Goal: Task Accomplishment & Management: Complete application form

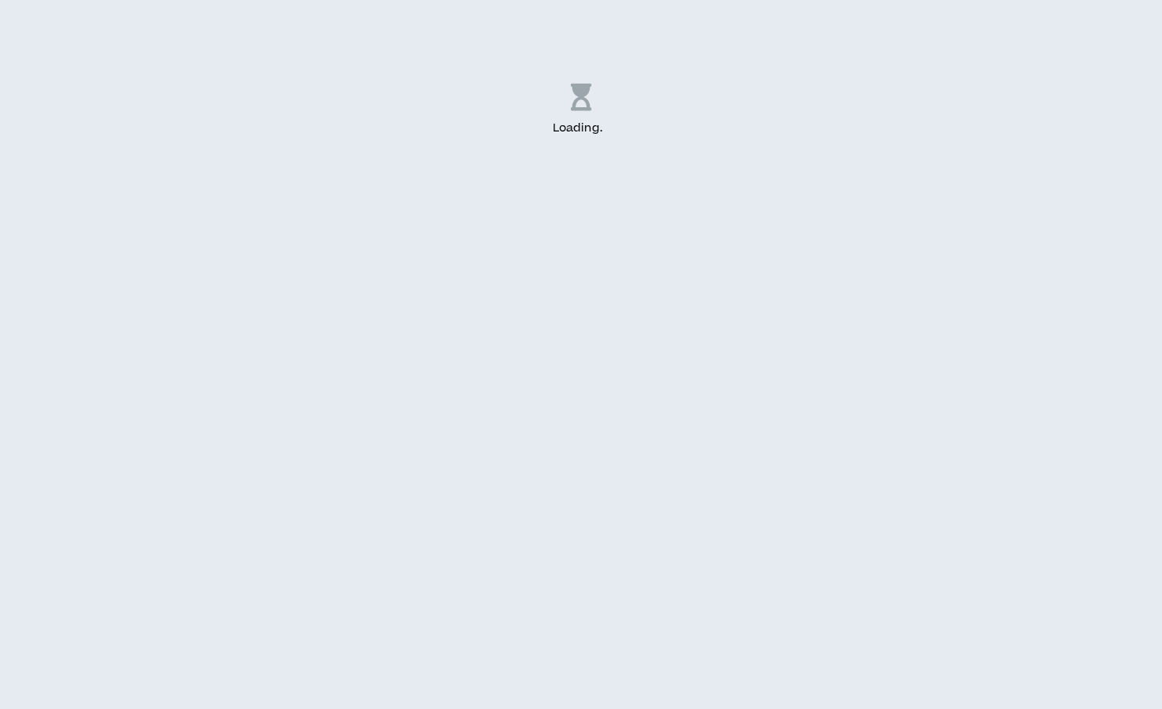
select select "US"
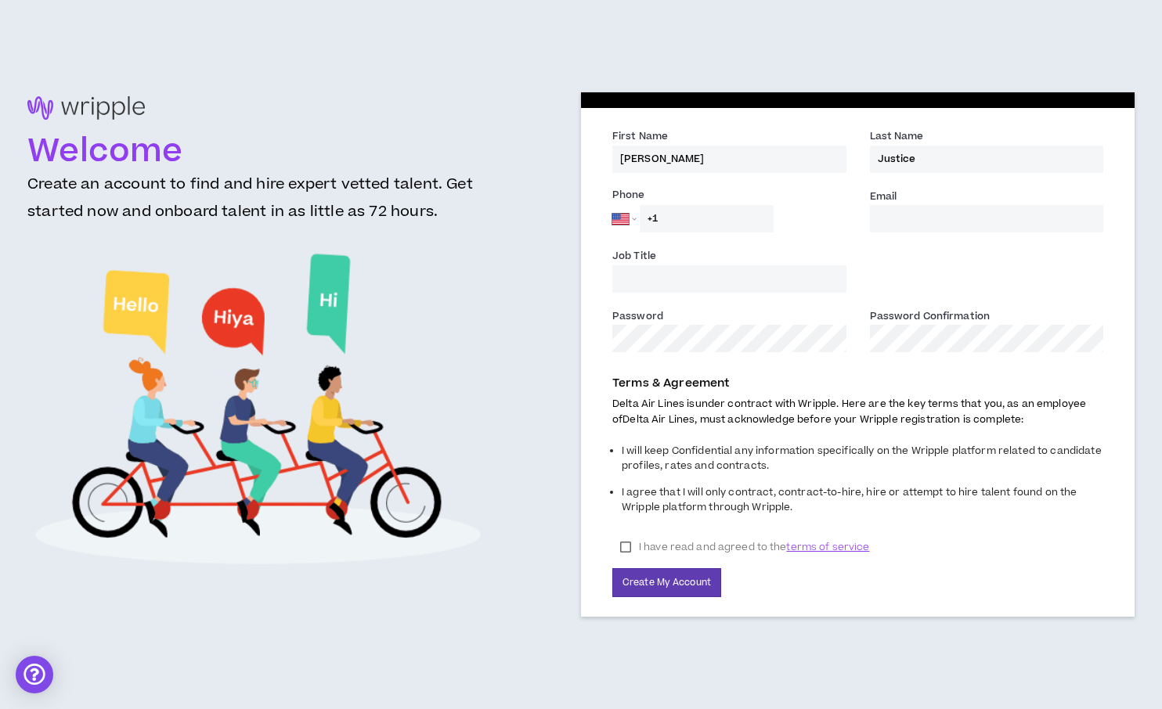
click at [690, 221] on input "+1" at bounding box center [707, 218] width 134 height 27
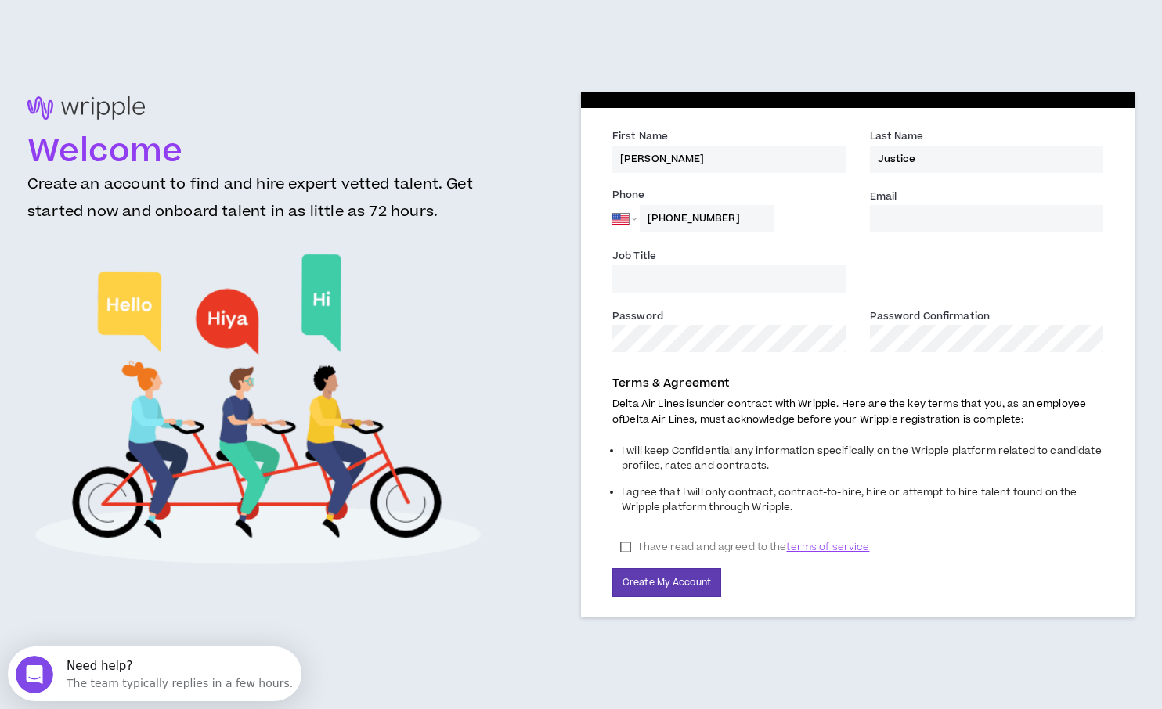
type input "[PHONE_NUMBER]"
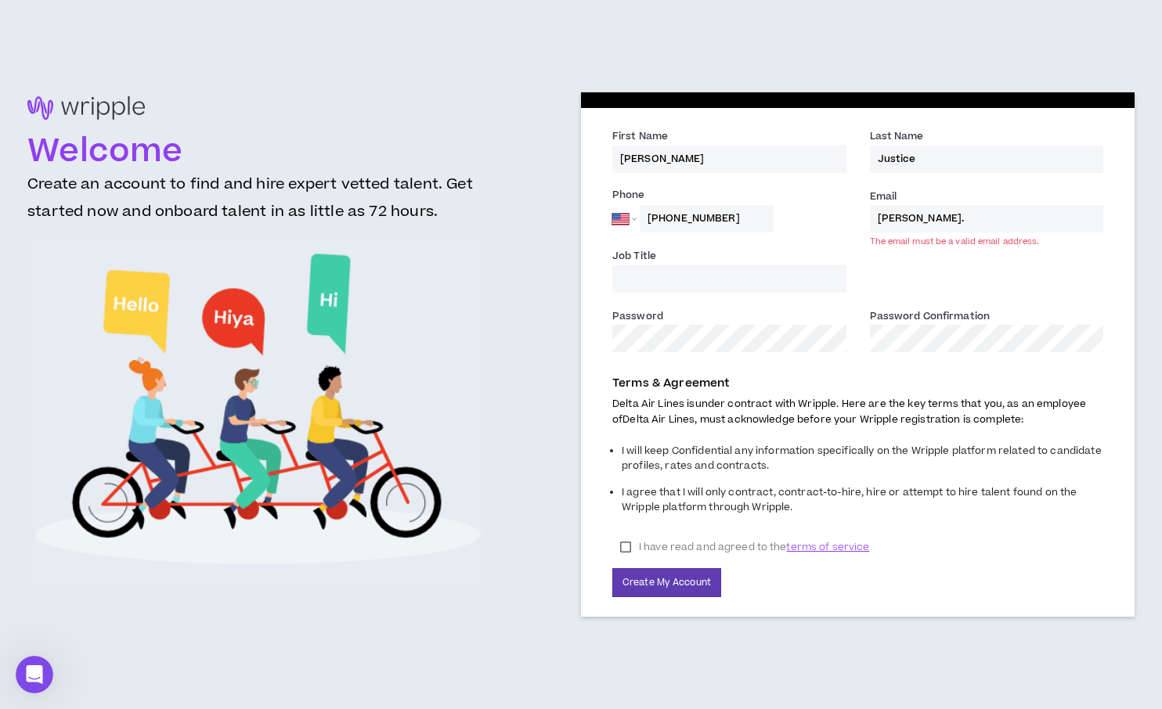
type input "[PERSON_NAME][EMAIL_ADDRESS][DOMAIN_NAME]"
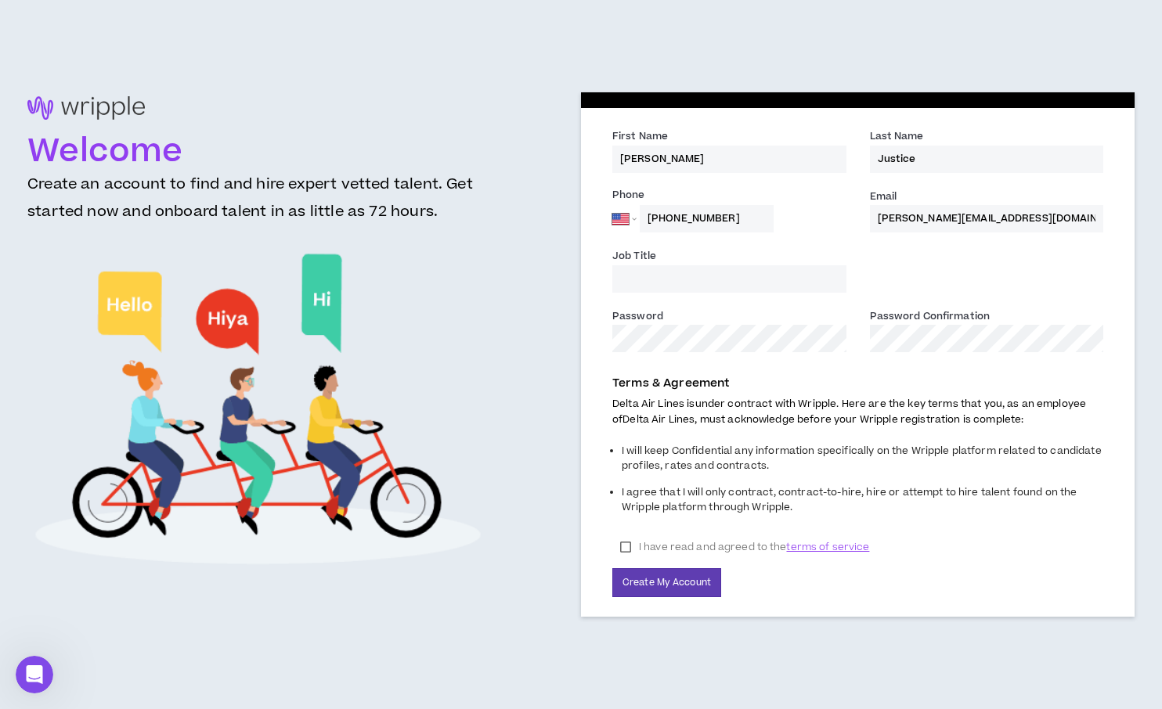
click at [655, 282] on input "Job Title" at bounding box center [729, 278] width 234 height 27
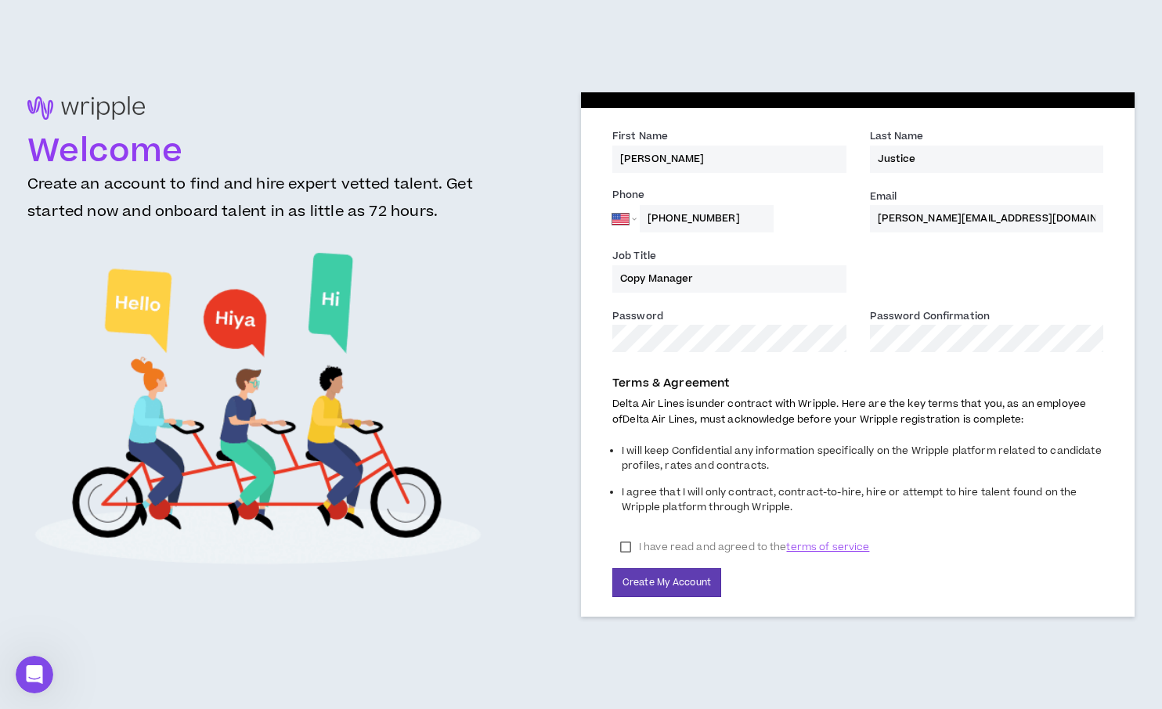
type input "Copy Manager"
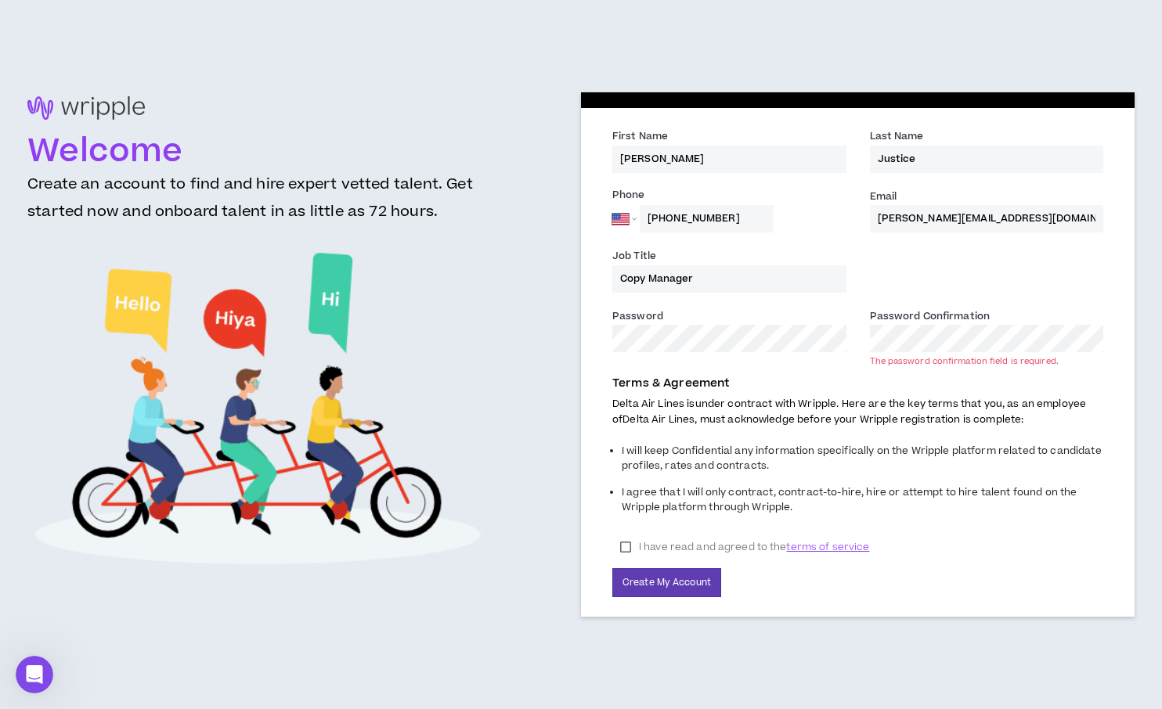
click at [625, 543] on label "I have read and agreed to the terms of service" at bounding box center [744, 547] width 265 height 23
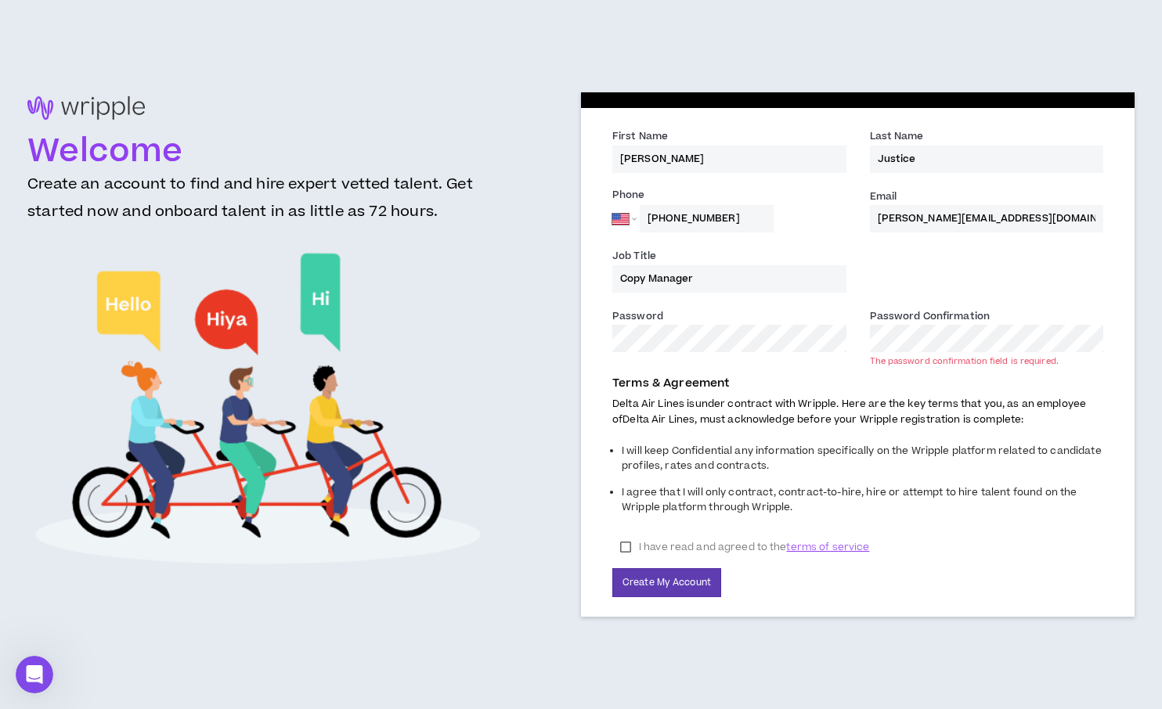
click at [586, 336] on div "First Name * [PERSON_NAME] Last Name * Justice Phone [GEOGRAPHIC_DATA] [GEOGRAP…" at bounding box center [858, 362] width 554 height 508
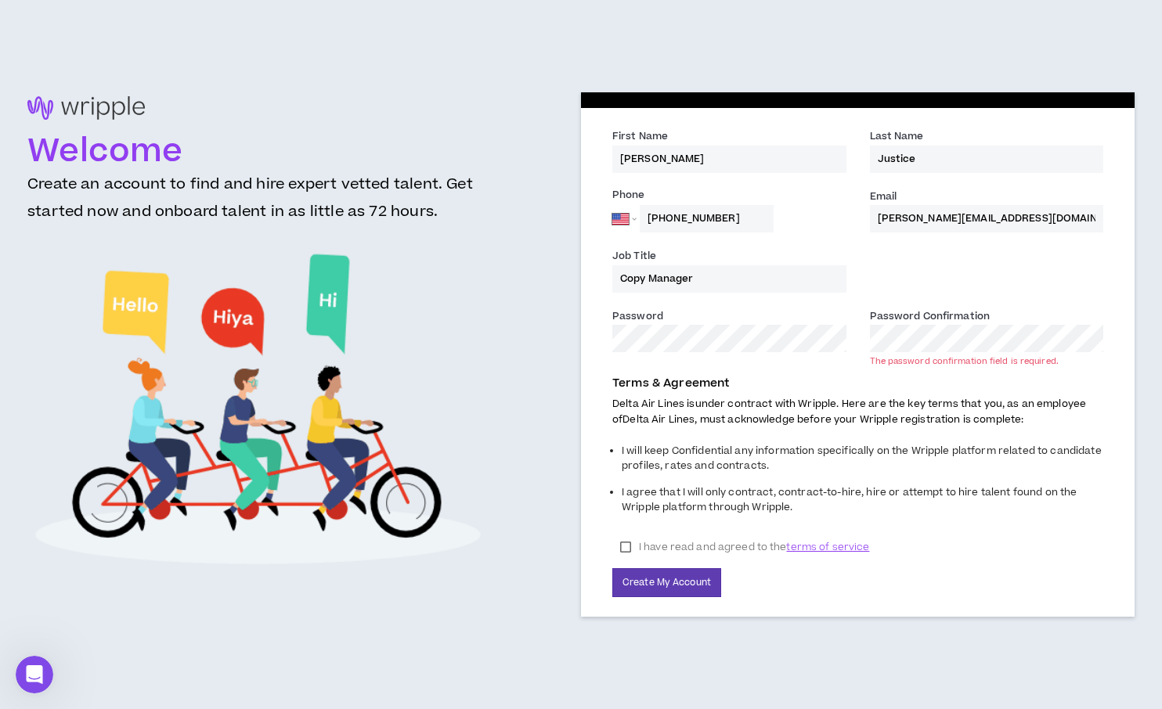
click at [601, 334] on div "Password *" at bounding box center [730, 336] width 258 height 57
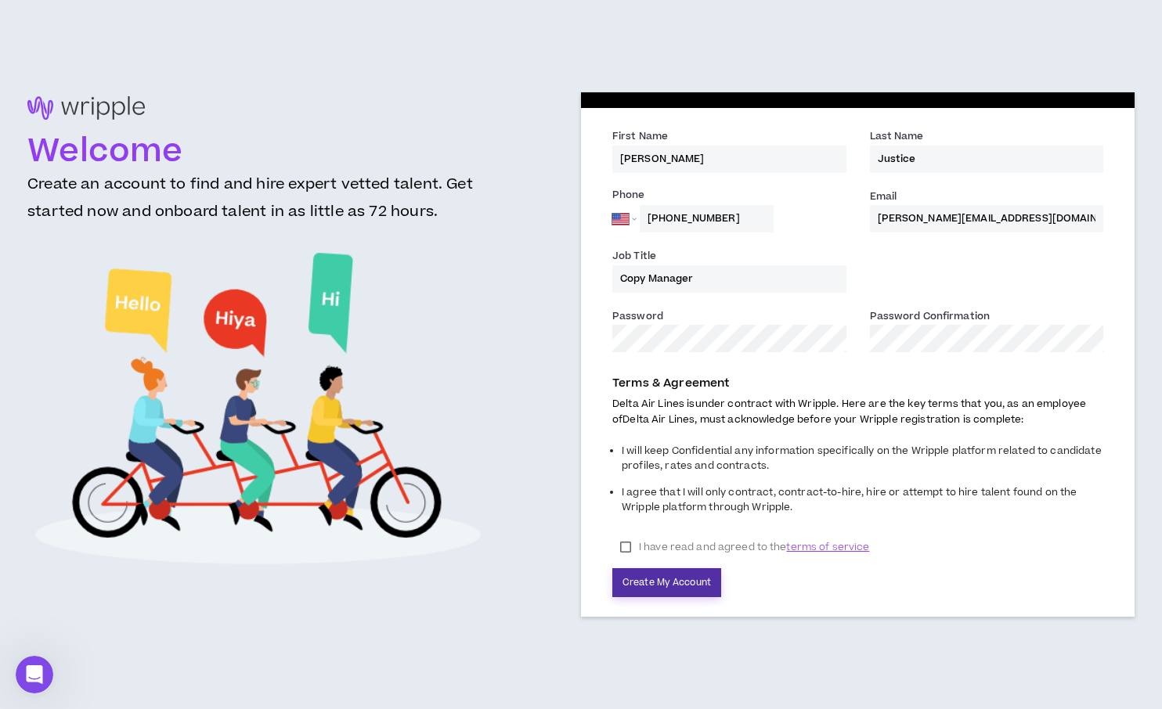
click at [675, 584] on button "Create My Account" at bounding box center [666, 582] width 109 height 29
